Goal: Understand process/instructions

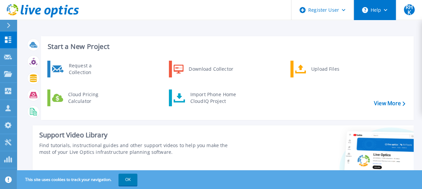
click at [391, 15] on button "Help" at bounding box center [375, 10] width 42 height 20
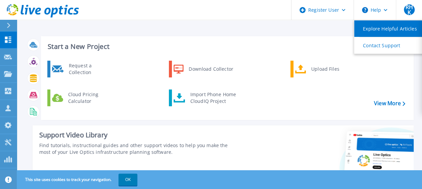
click at [380, 27] on link "Explore Helpful Articles" at bounding box center [391, 28] width 75 height 16
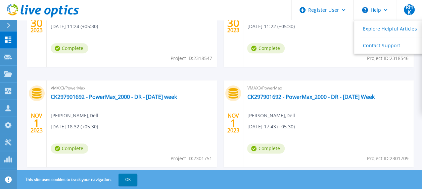
scroll to position [373, 0]
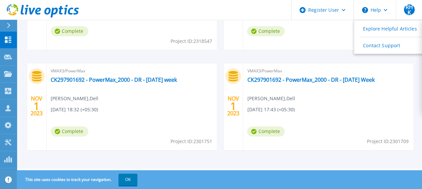
click at [8, 179] on icon at bounding box center [8, 180] width 7 height 7
click at [126, 176] on button "OK" at bounding box center [128, 180] width 19 height 12
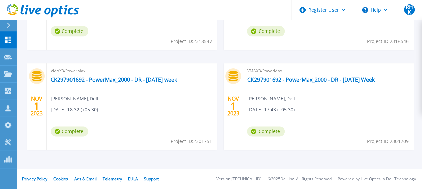
click at [10, 28] on icon at bounding box center [9, 25] width 4 height 5
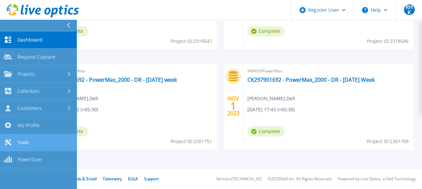
click at [25, 138] on link "Tools Tools" at bounding box center [38, 142] width 77 height 17
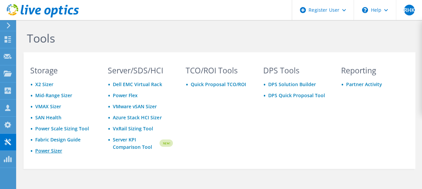
click at [51, 149] on link "Power Sizer" at bounding box center [48, 151] width 27 height 6
click at [52, 116] on link "SAN Health" at bounding box center [48, 118] width 26 height 6
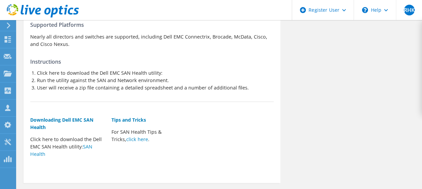
scroll to position [59, 0]
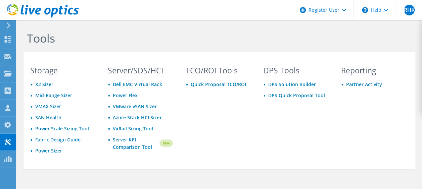
drag, startPoint x: 7, startPoint y: 24, endPoint x: 8, endPoint y: 28, distance: 4.8
click at [7, 24] on icon at bounding box center [8, 26] width 5 height 6
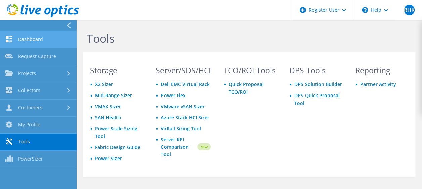
click at [15, 43] on link "Dashboard" at bounding box center [38, 39] width 77 height 17
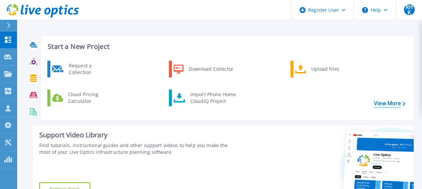
click at [387, 100] on link "View More" at bounding box center [389, 103] width 31 height 6
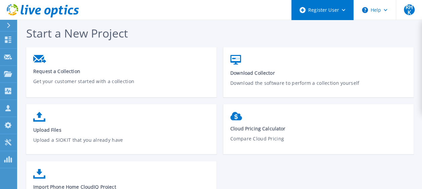
click at [333, 13] on div "Register User" at bounding box center [323, 10] width 62 height 20
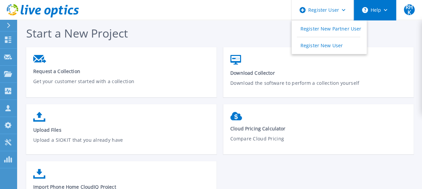
click at [376, 2] on button "Help" at bounding box center [375, 10] width 42 height 20
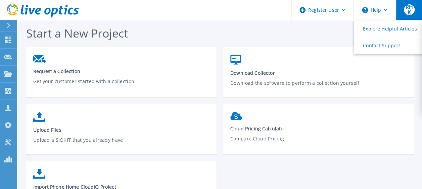
click at [407, 12] on span "RHK" at bounding box center [409, 9] width 11 height 11
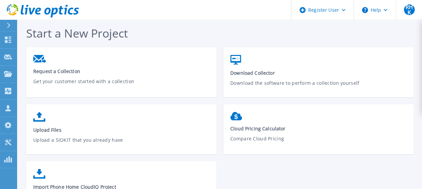
drag, startPoint x: 338, startPoint y: 158, endPoint x: 255, endPoint y: 12, distance: 167.5
click at [337, 158] on div "Request a Collection Get your customer started with a collection Download Colle…" at bounding box center [223, 132] width 394 height 171
